Goal: Answer question/provide support: Share knowledge or assist other users

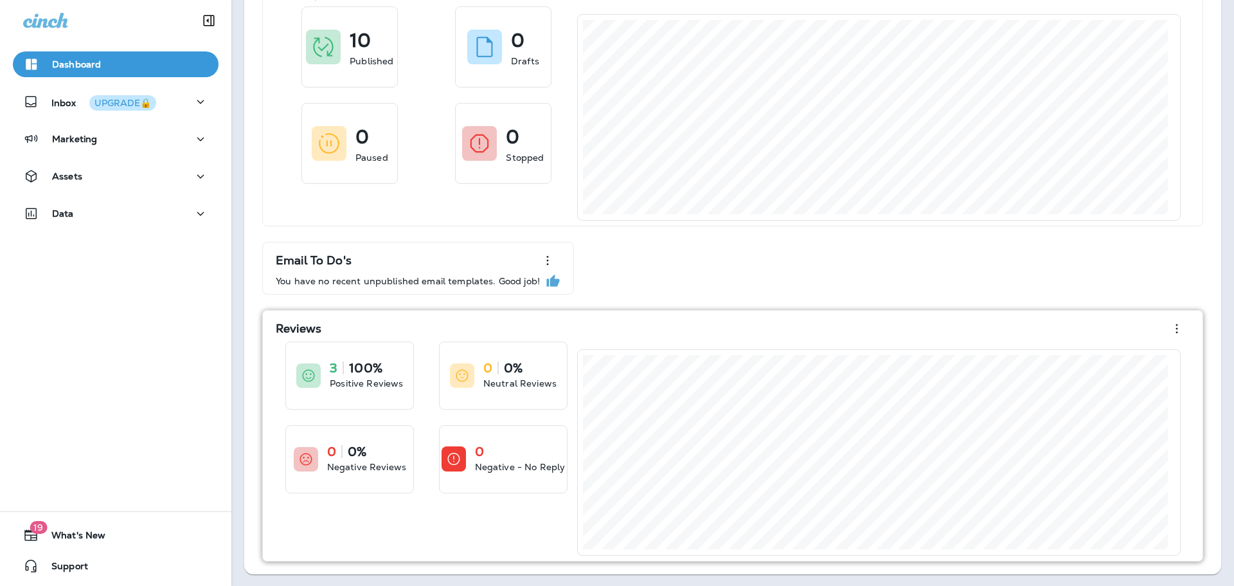
scroll to position [93, 0]
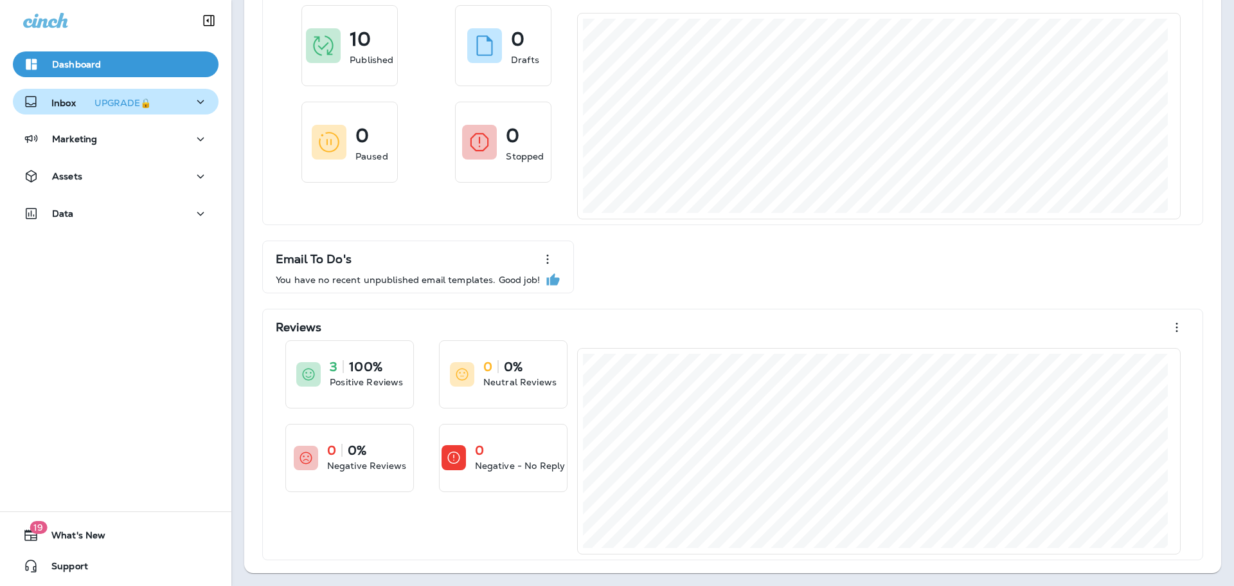
click at [55, 103] on p "Inbox UPGRADE🔒" at bounding box center [103, 101] width 105 height 13
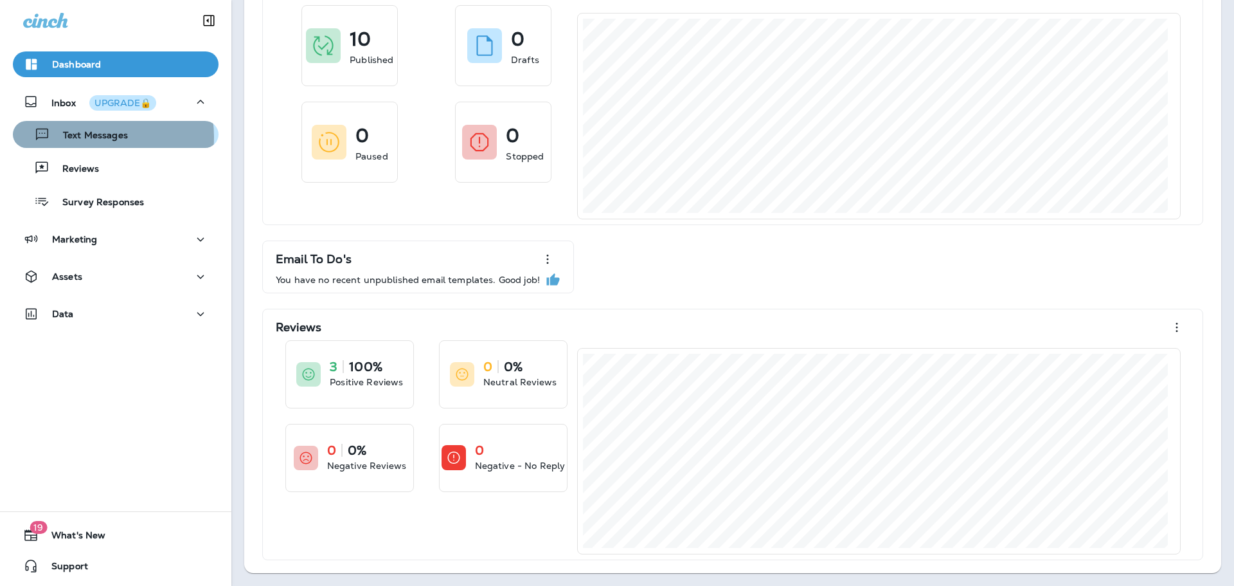
click at [85, 137] on p "Text Messages" at bounding box center [89, 136] width 78 height 12
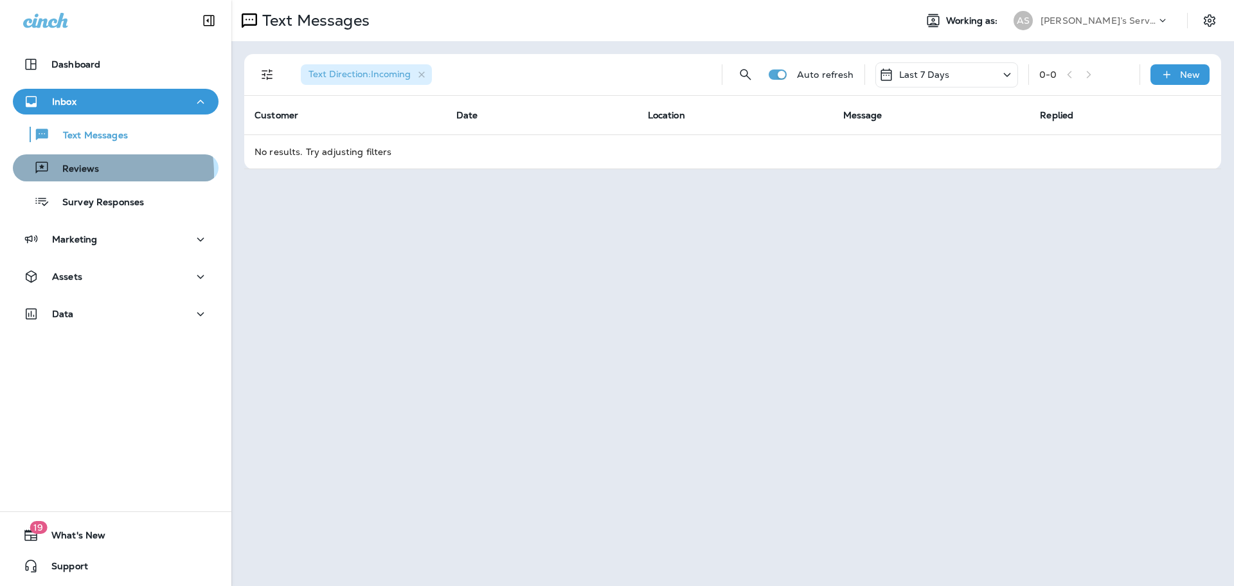
click at [71, 174] on p "Reviews" at bounding box center [73, 169] width 49 height 12
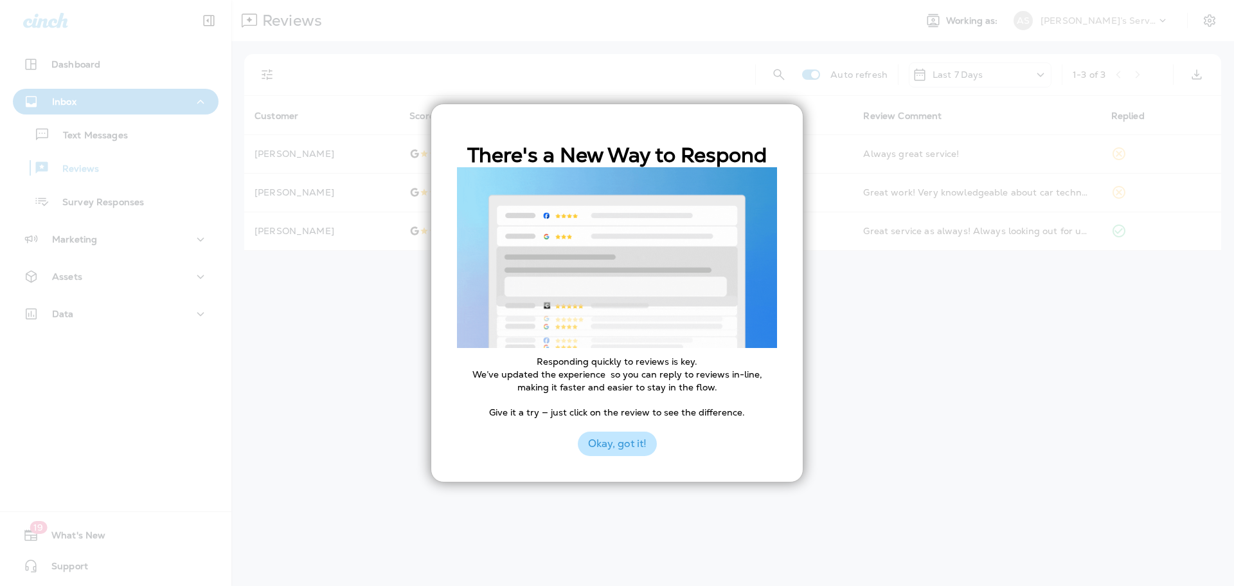
click at [619, 438] on button "Okay, got it!" at bounding box center [617, 443] width 79 height 24
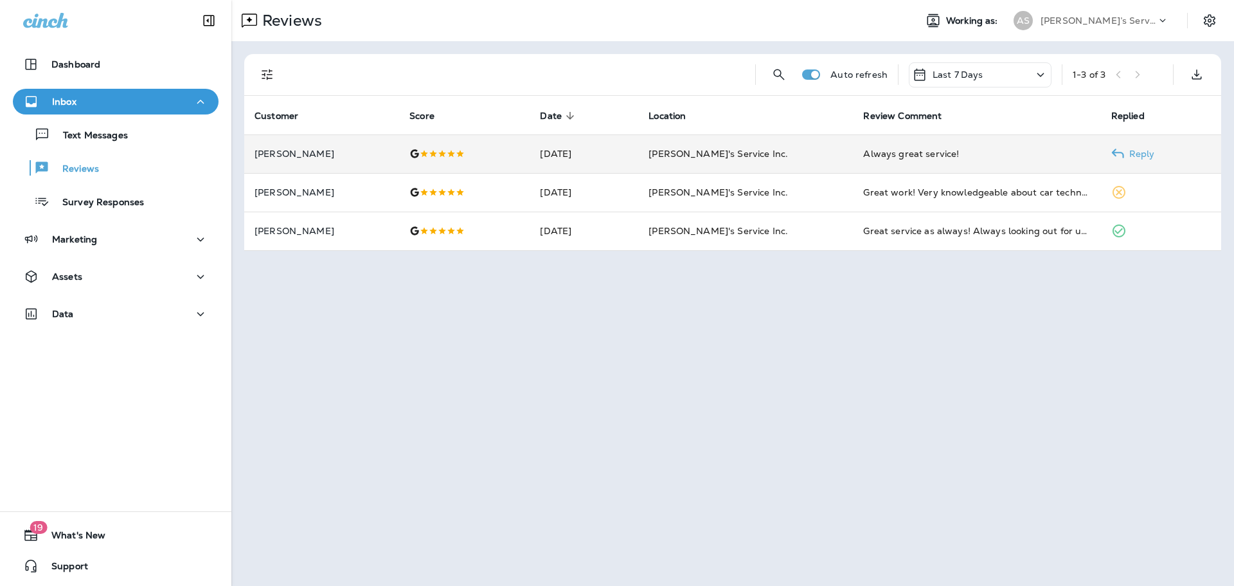
click at [291, 156] on p "[PERSON_NAME]" at bounding box center [322, 153] width 134 height 10
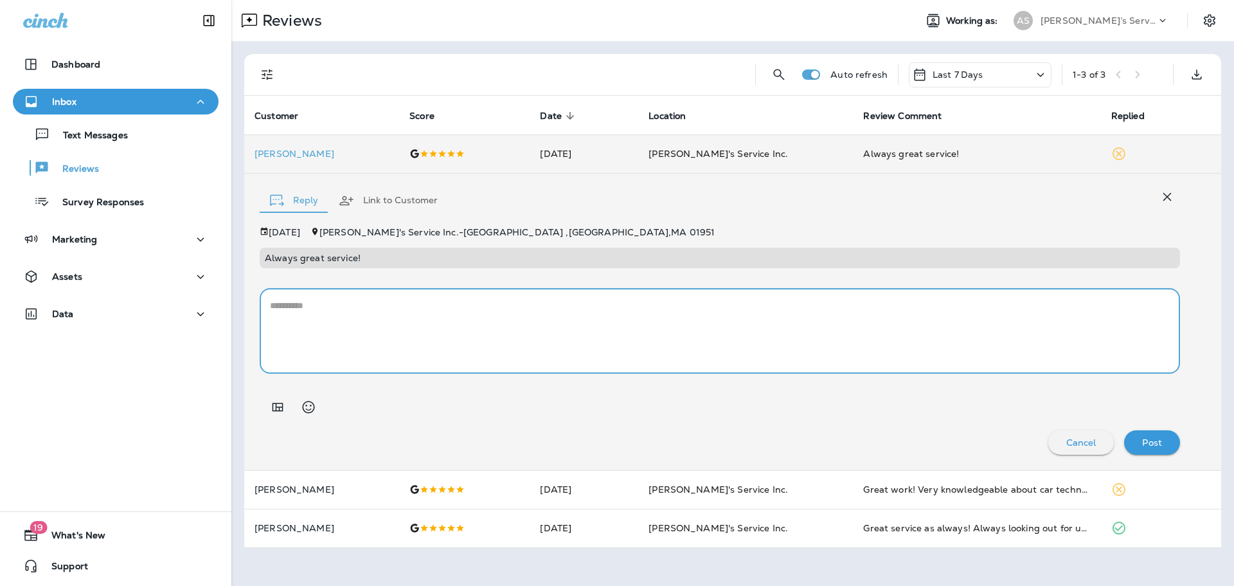
click at [325, 307] on textarea at bounding box center [720, 331] width 900 height 64
click at [290, 308] on textarea "**********" at bounding box center [720, 331] width 900 height 64
drag, startPoint x: 302, startPoint y: 308, endPoint x: 314, endPoint y: 307, distance: 12.2
click at [305, 308] on textarea "**********" at bounding box center [720, 331] width 900 height 64
type textarea "**********"
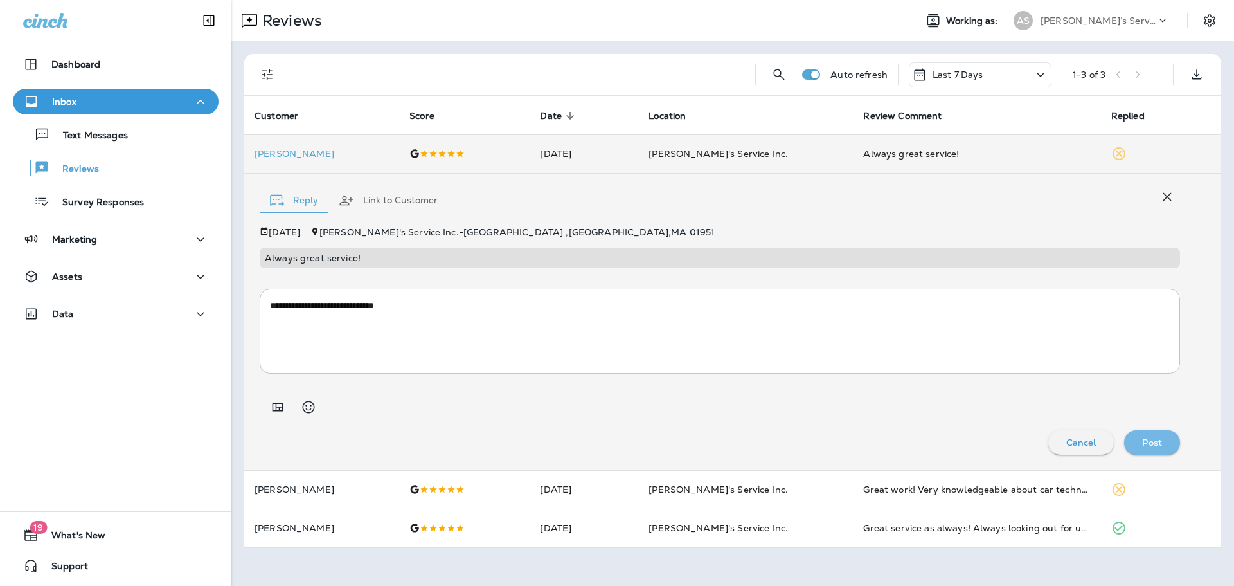
click at [1155, 447] on p "Post" at bounding box center [1152, 442] width 20 height 10
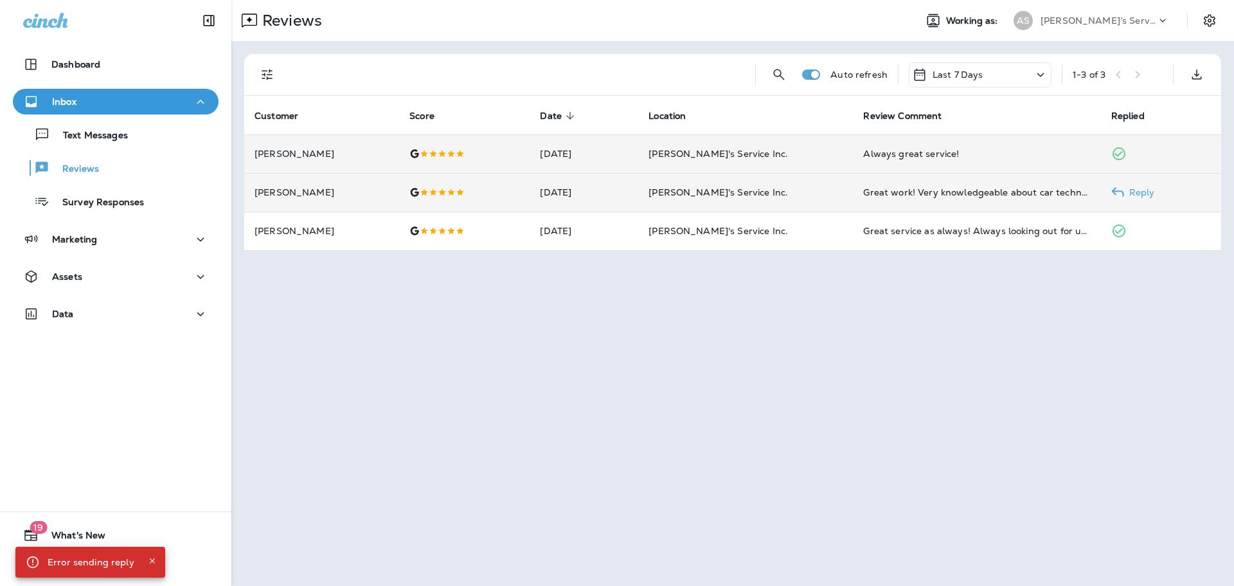
click at [920, 191] on div "Great work! Very knowledgeable about car technology!" at bounding box center [976, 192] width 227 height 13
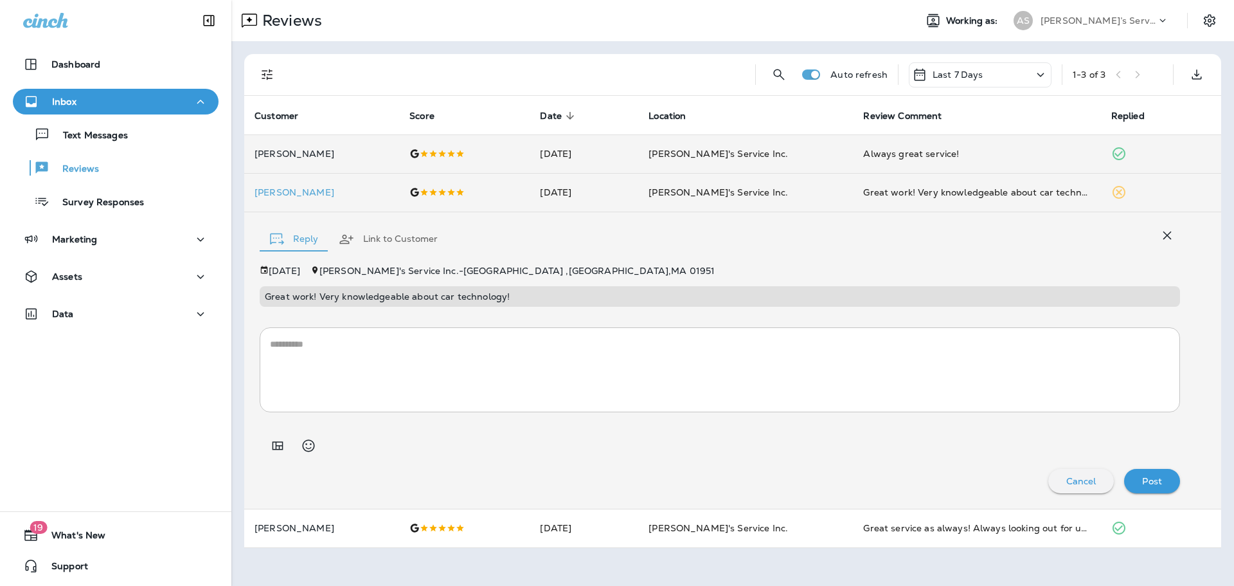
click at [397, 348] on textarea at bounding box center [720, 369] width 900 height 64
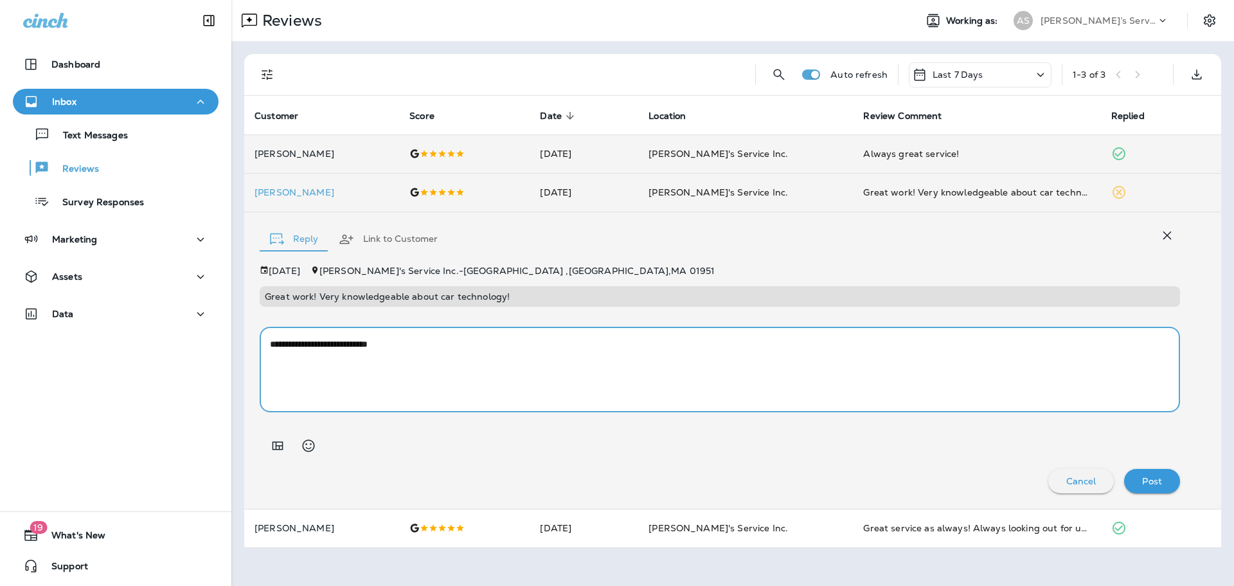
type textarea "**********"
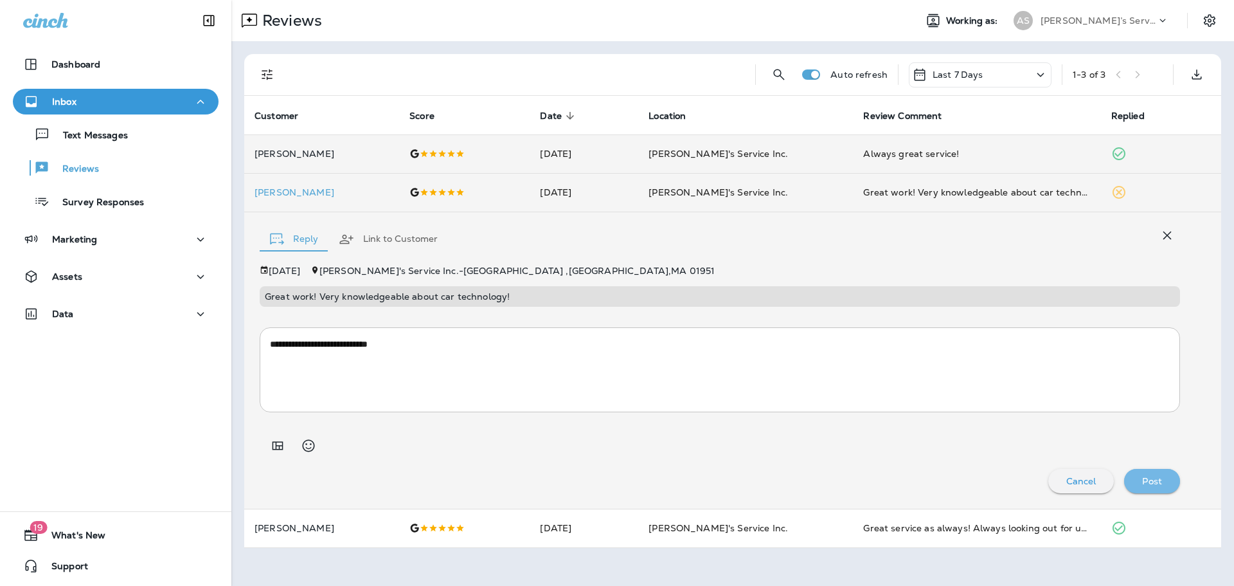
click at [1158, 481] on p "Post" at bounding box center [1152, 481] width 20 height 10
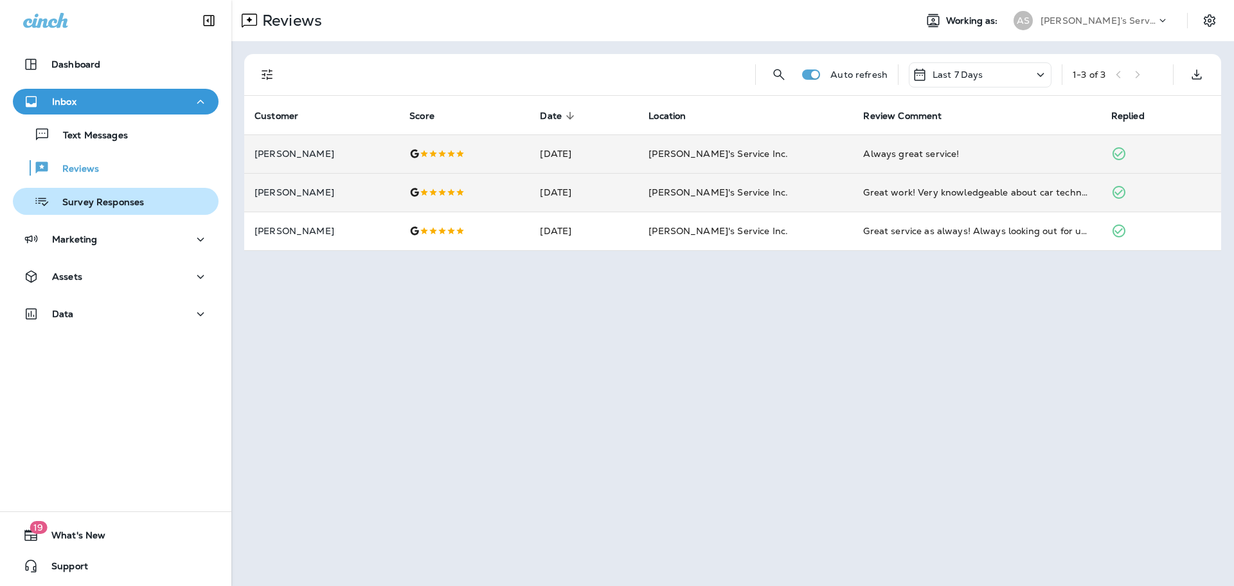
click at [103, 205] on p "Survey Responses" at bounding box center [96, 203] width 94 height 12
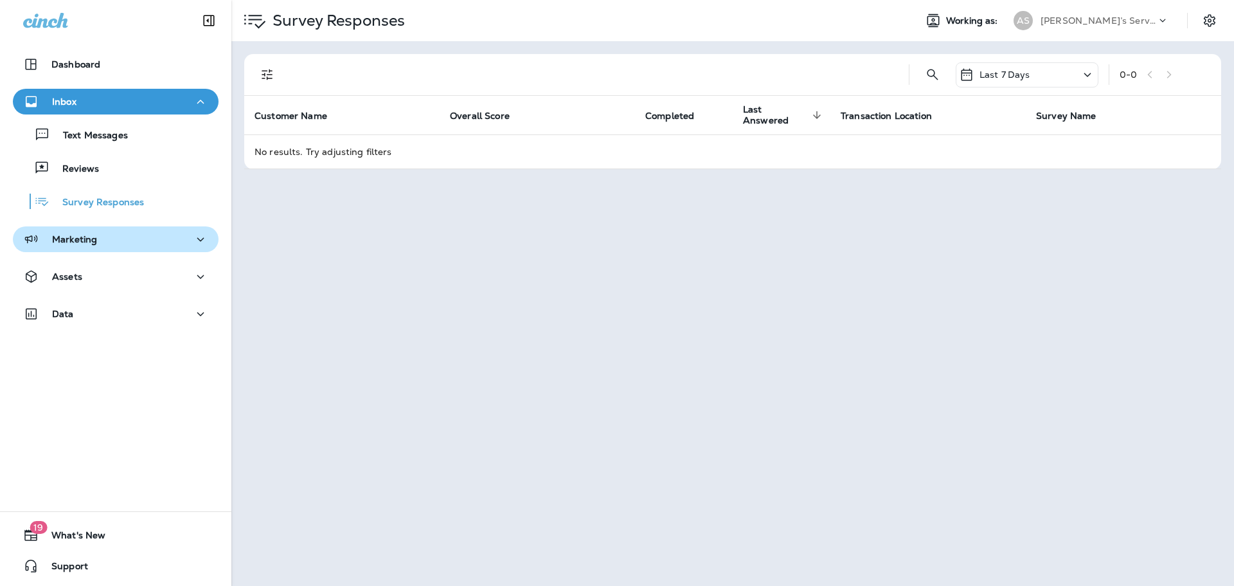
click at [120, 237] on div "Marketing" at bounding box center [115, 239] width 185 height 16
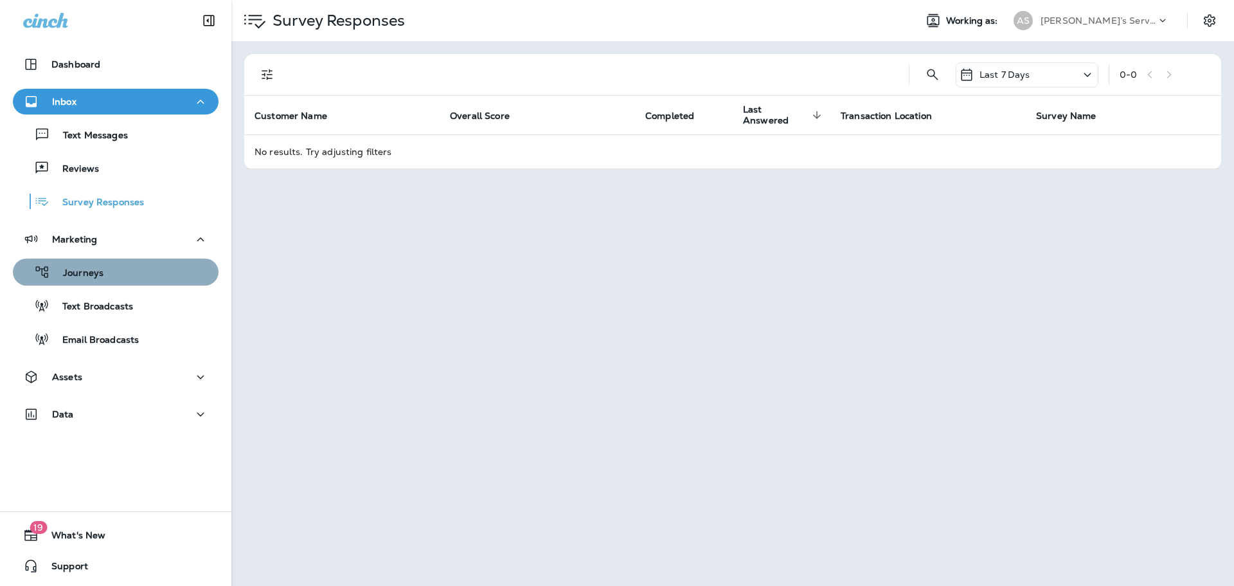
click at [120, 274] on div "Journeys" at bounding box center [115, 271] width 195 height 19
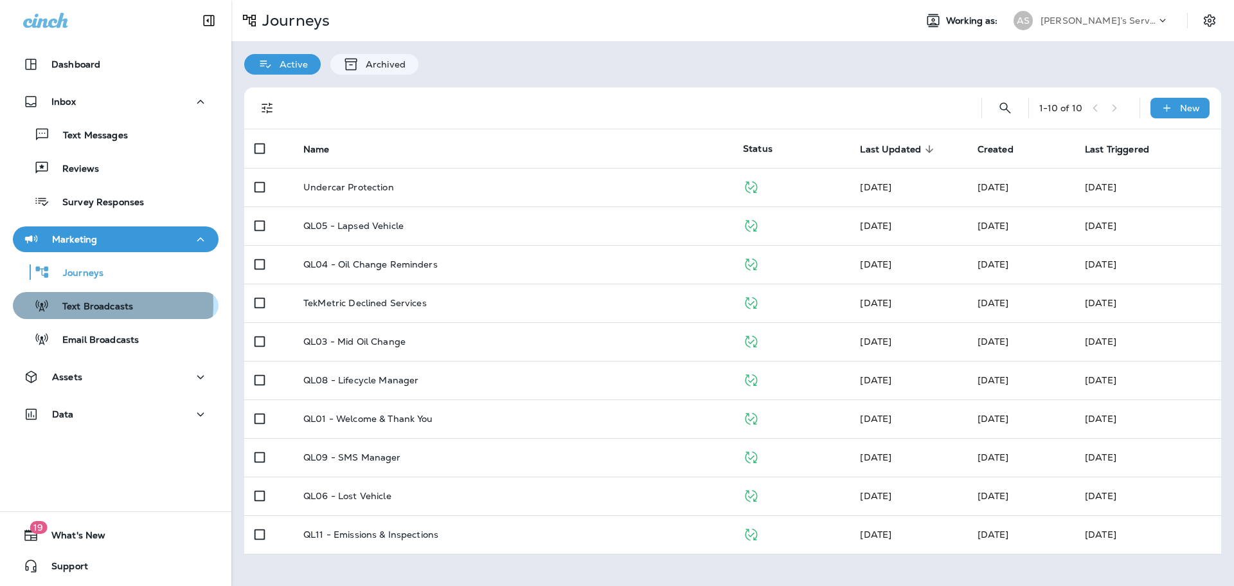
click at [78, 304] on p "Text Broadcasts" at bounding box center [91, 307] width 84 height 12
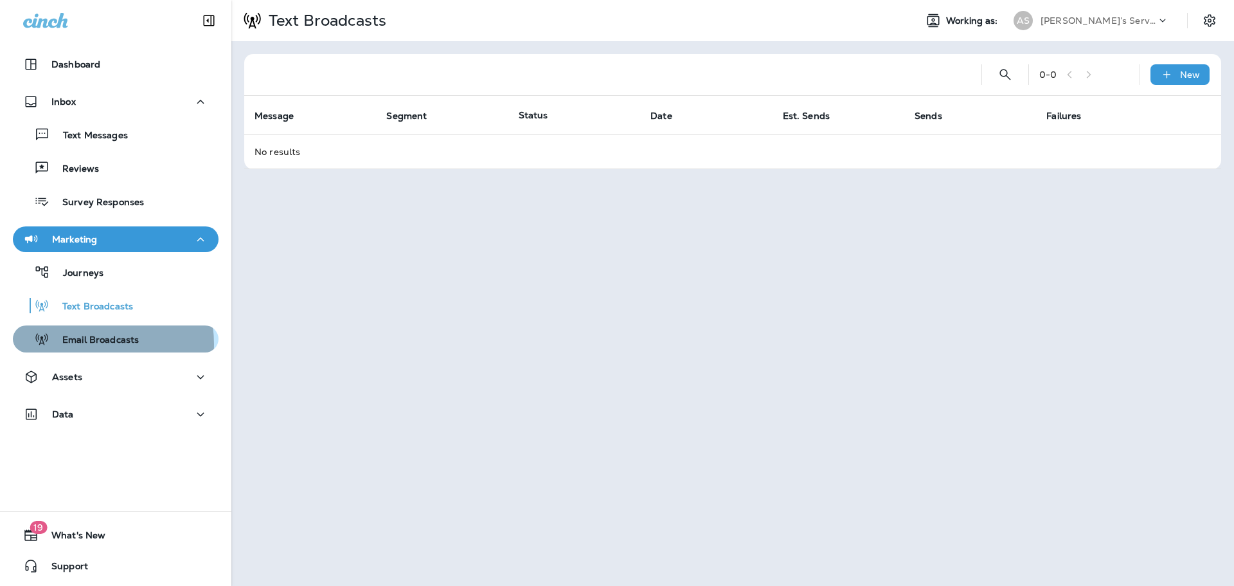
click at [87, 344] on p "Email Broadcasts" at bounding box center [93, 340] width 89 height 12
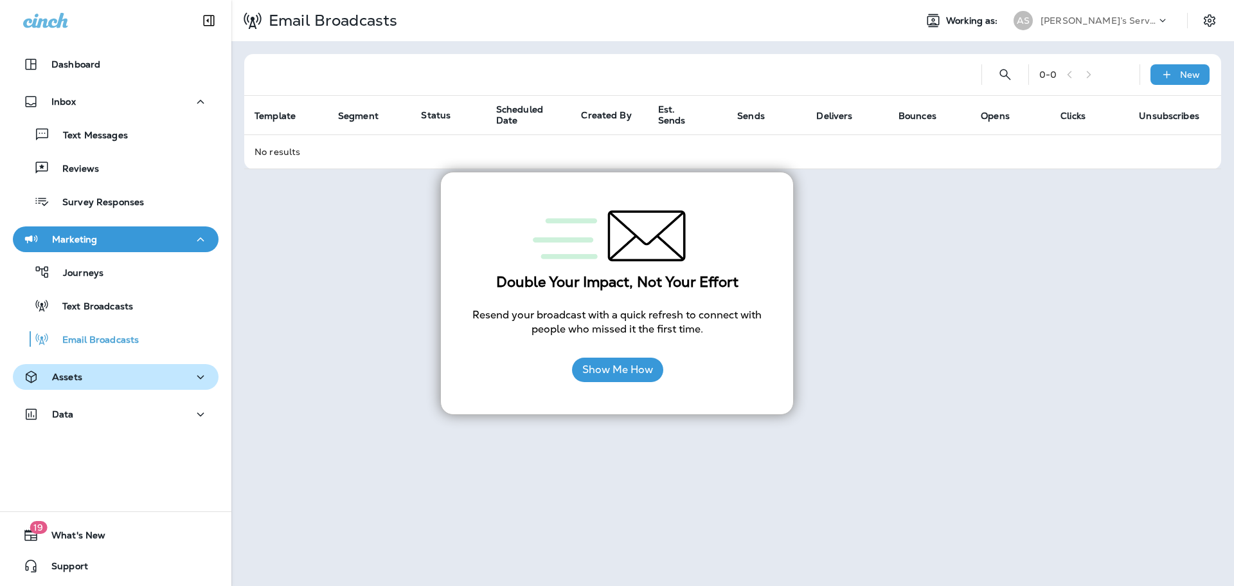
click at [120, 371] on div "Assets" at bounding box center [115, 377] width 185 height 16
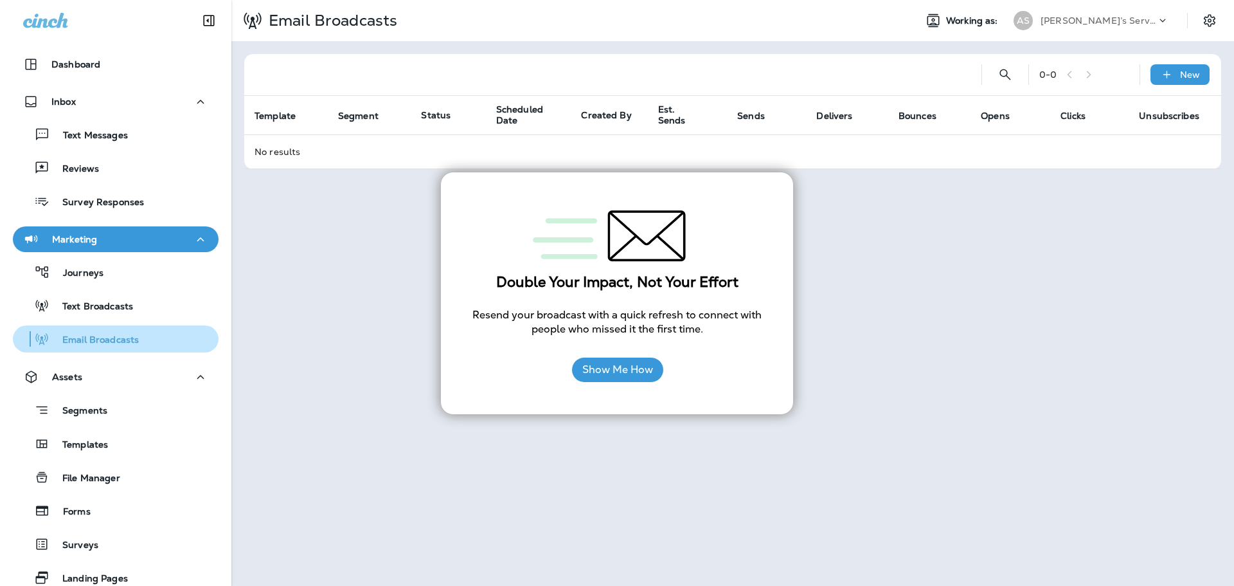
click at [117, 334] on p "Email Broadcasts" at bounding box center [93, 340] width 89 height 12
click at [102, 341] on p "Email Broadcasts" at bounding box center [93, 340] width 89 height 12
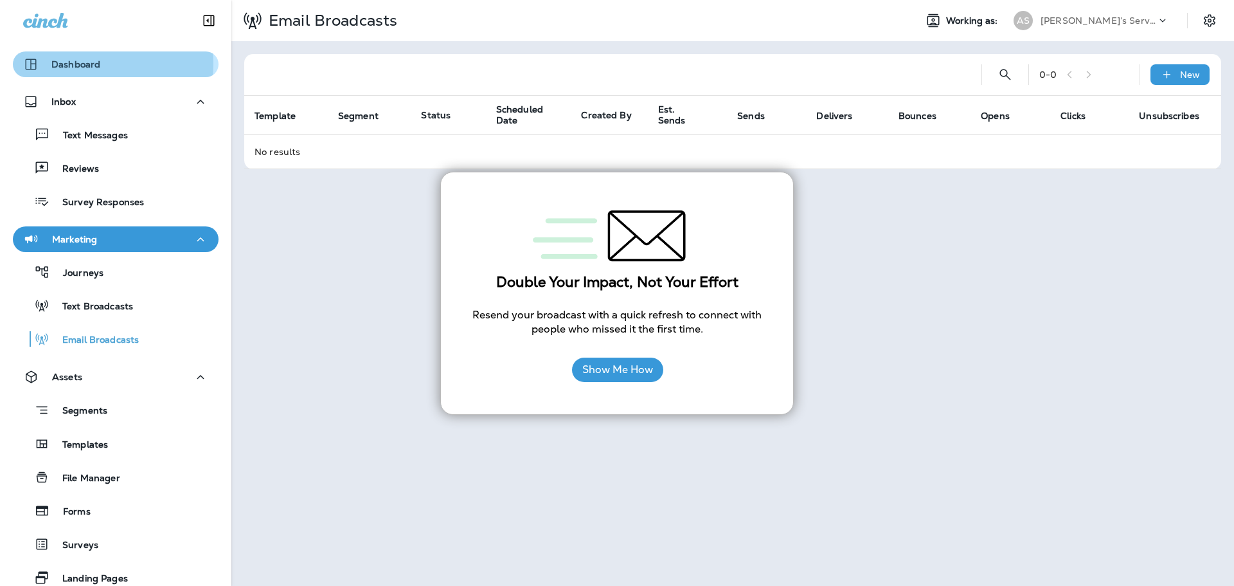
click at [89, 64] on p "Dashboard" at bounding box center [75, 64] width 49 height 10
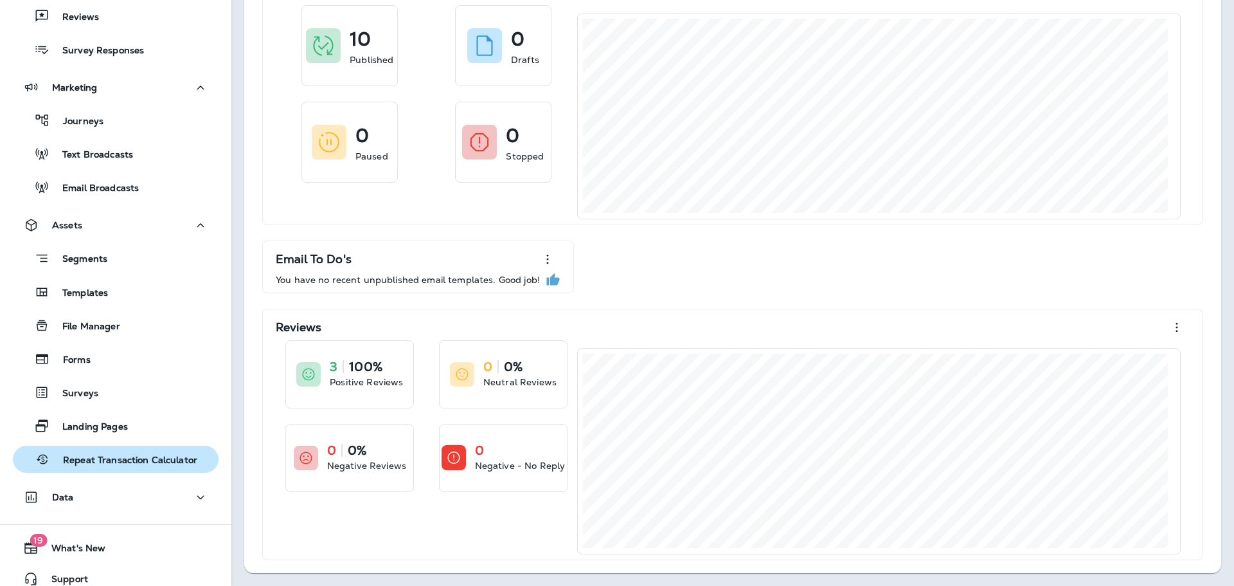
scroll to position [165, 0]
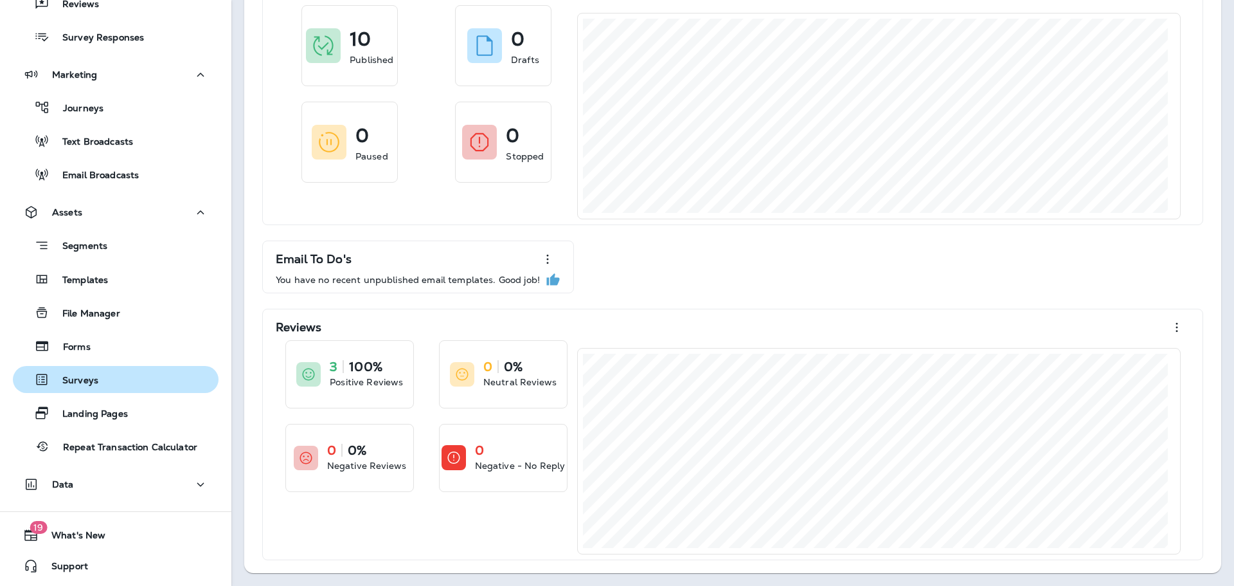
click at [87, 377] on p "Surveys" at bounding box center [73, 381] width 49 height 12
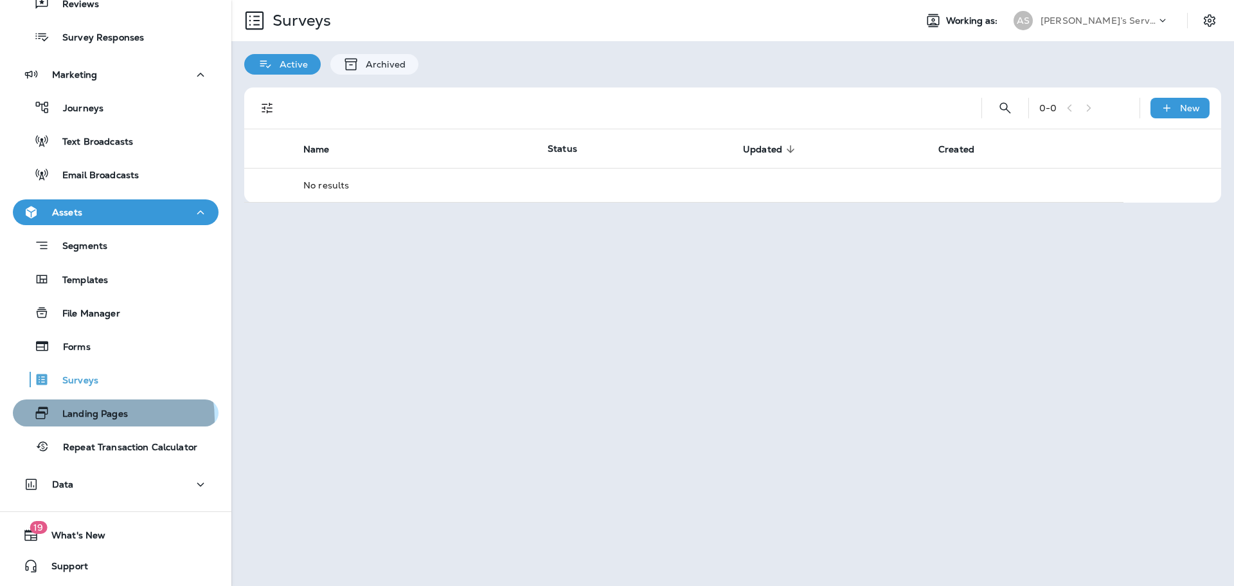
click at [91, 419] on p "Landing Pages" at bounding box center [88, 414] width 78 height 12
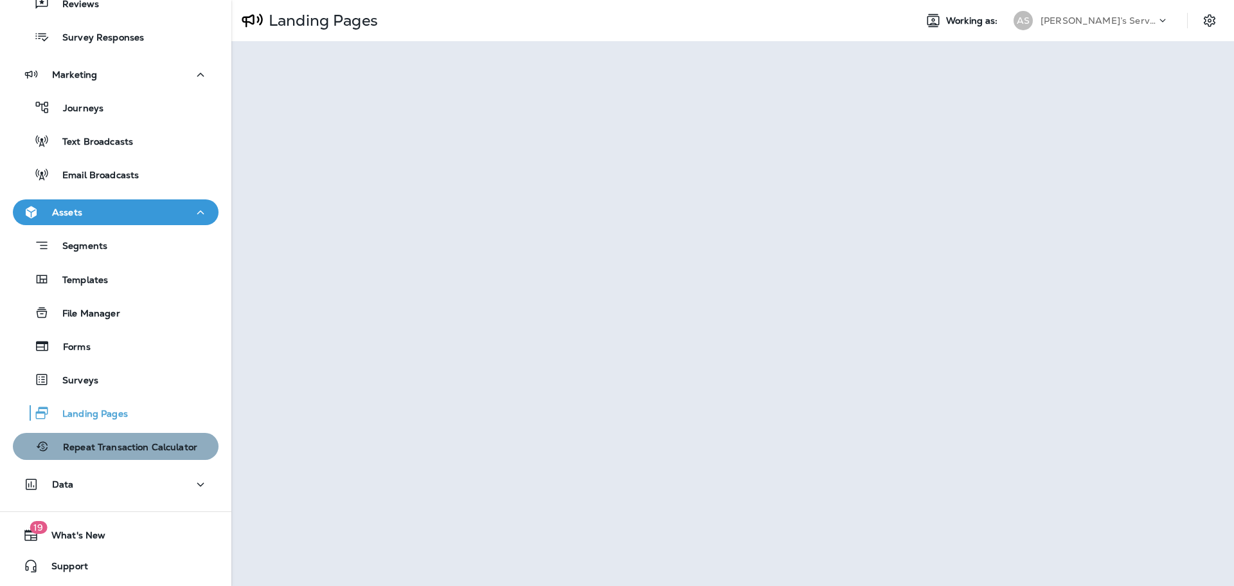
click at [123, 450] on p "Repeat Transaction Calculator" at bounding box center [123, 448] width 147 height 12
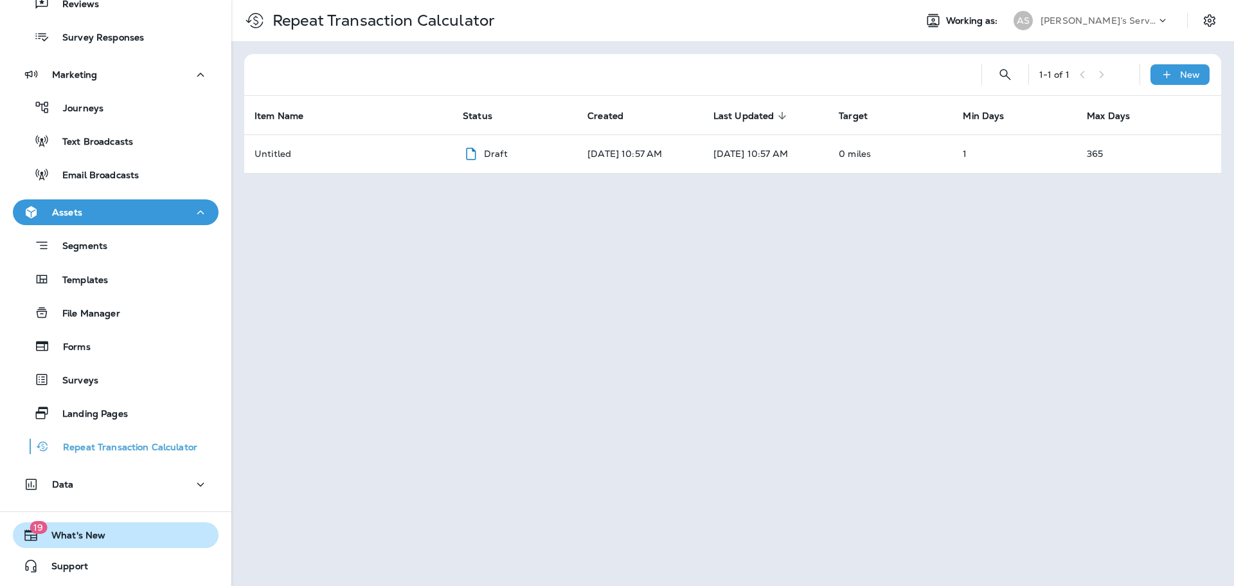
click at [99, 532] on span "What's New" at bounding box center [72, 537] width 67 height 15
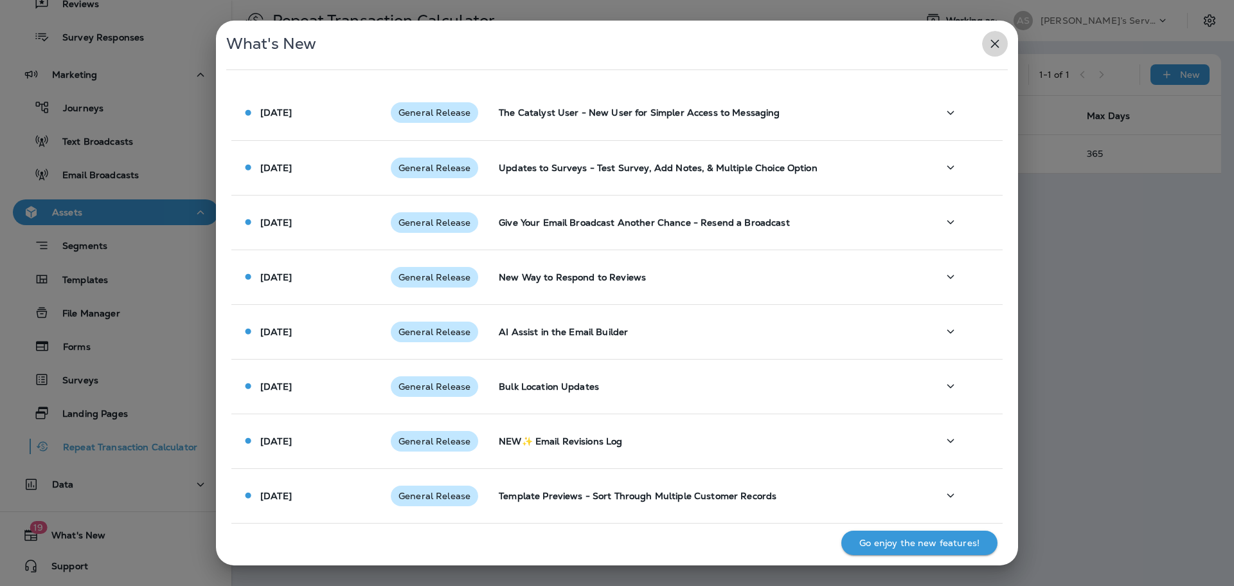
click at [994, 39] on icon "button" at bounding box center [994, 43] width 15 height 15
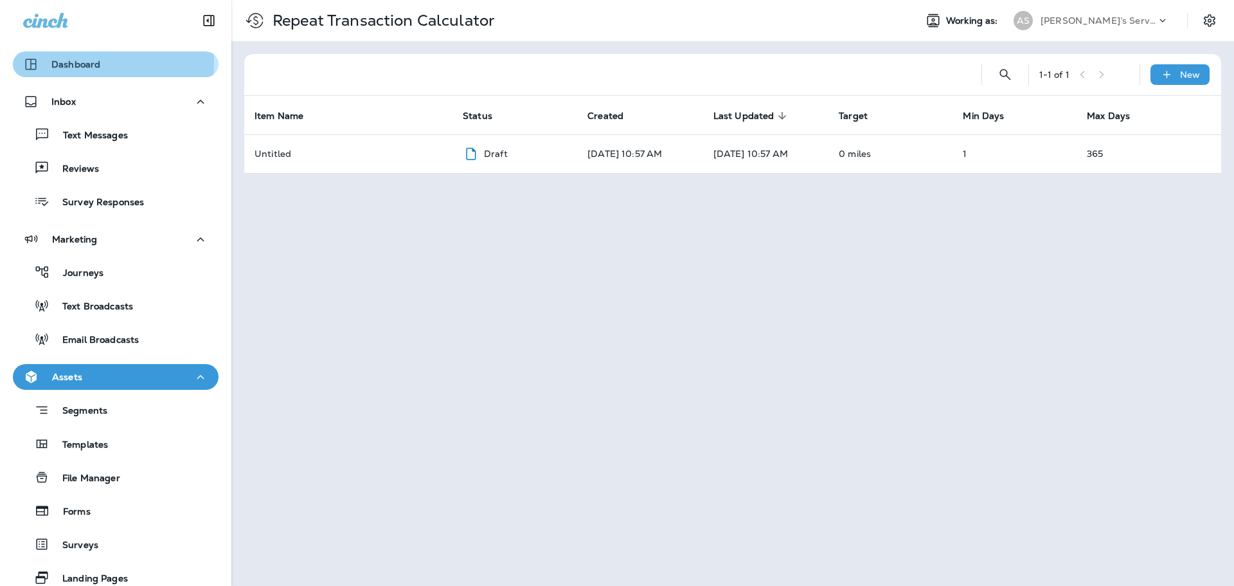
click at [95, 62] on p "Dashboard" at bounding box center [75, 64] width 49 height 10
